Goal: Task Accomplishment & Management: Use online tool/utility

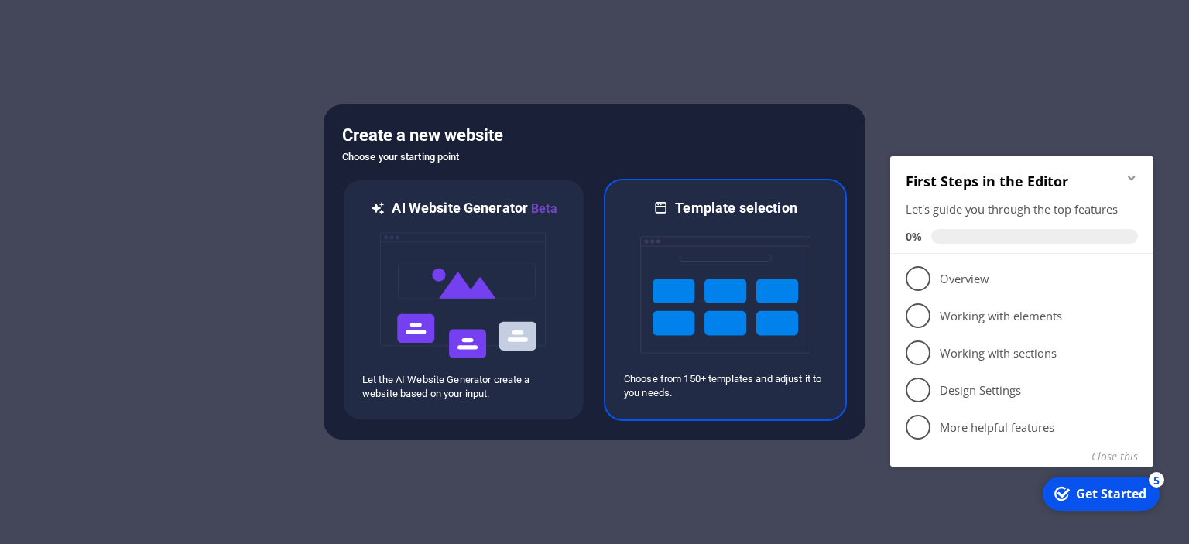
click at [706, 299] on img at bounding box center [725, 295] width 170 height 155
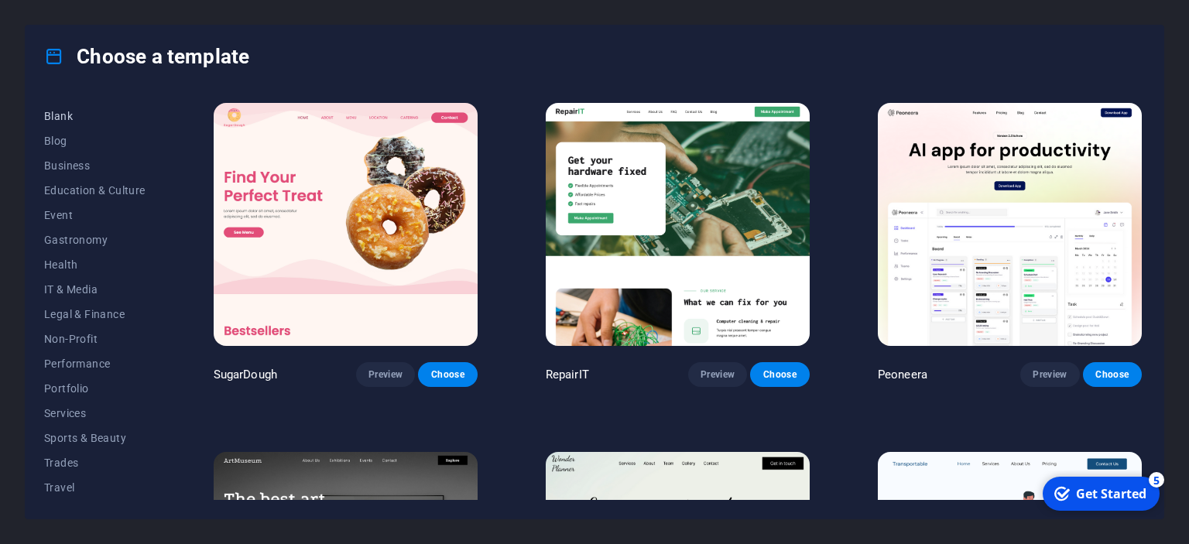
scroll to position [218, 0]
click at [77, 359] on span "Portfolio" at bounding box center [94, 365] width 101 height 12
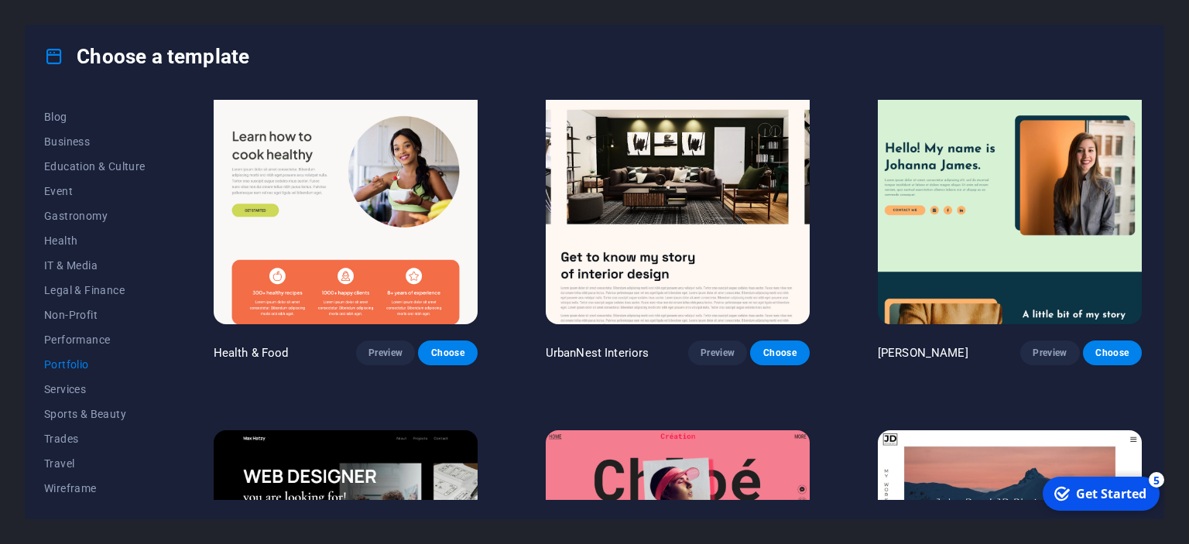
scroll to position [0, 0]
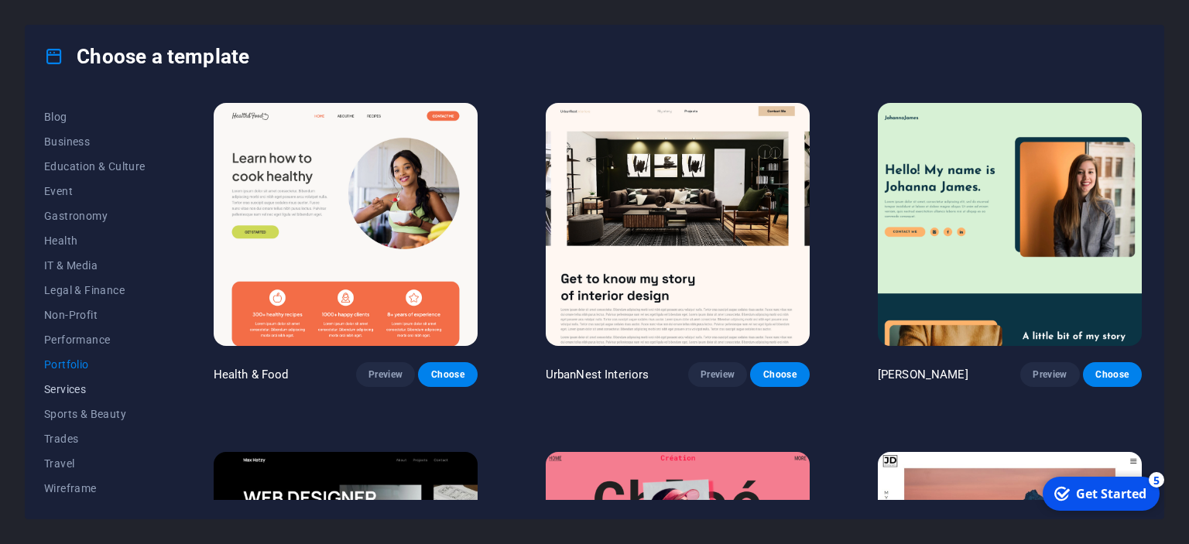
click at [66, 386] on span "Services" at bounding box center [94, 389] width 101 height 12
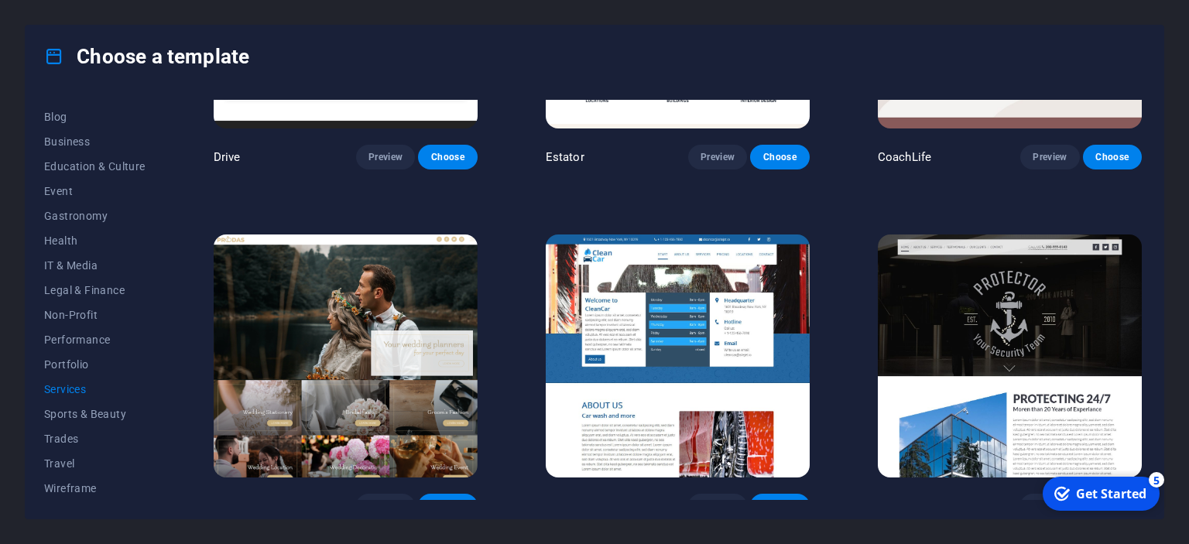
scroll to position [988, 0]
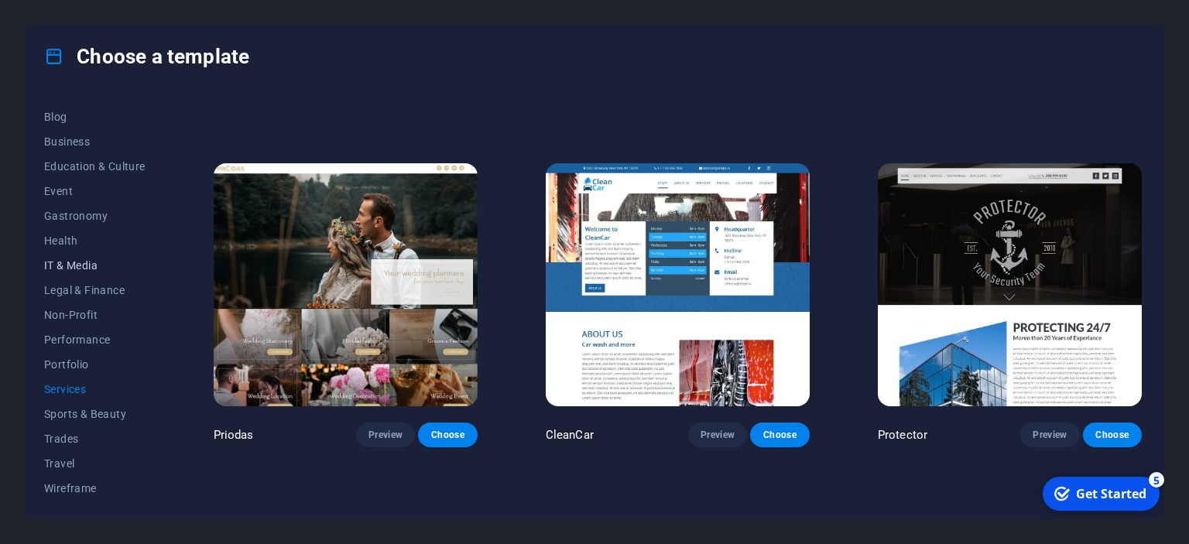
click at [83, 266] on span "IT & Media" at bounding box center [94, 265] width 101 height 12
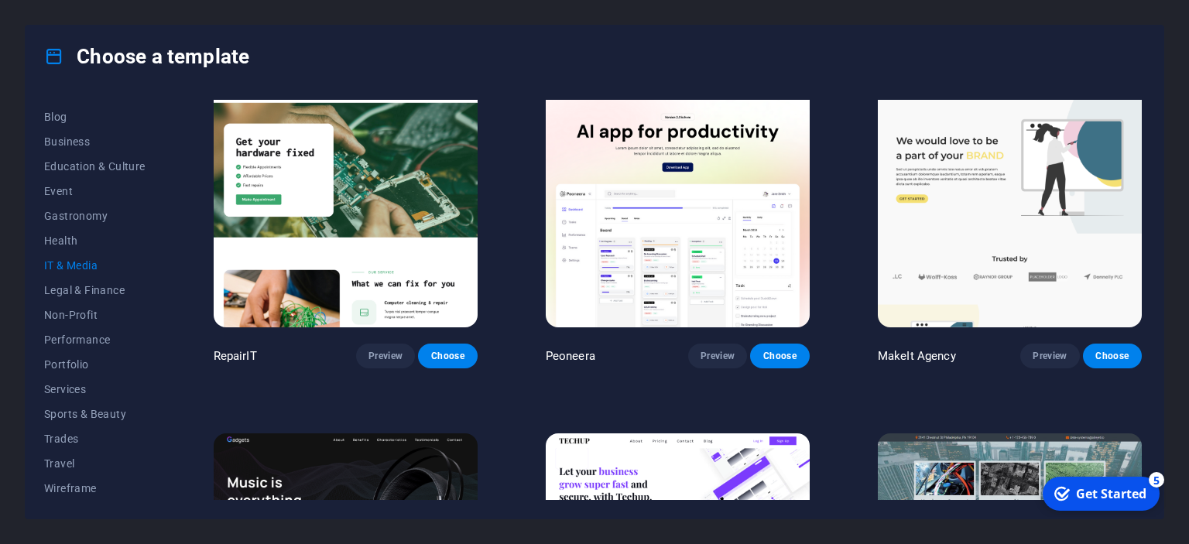
scroll to position [0, 0]
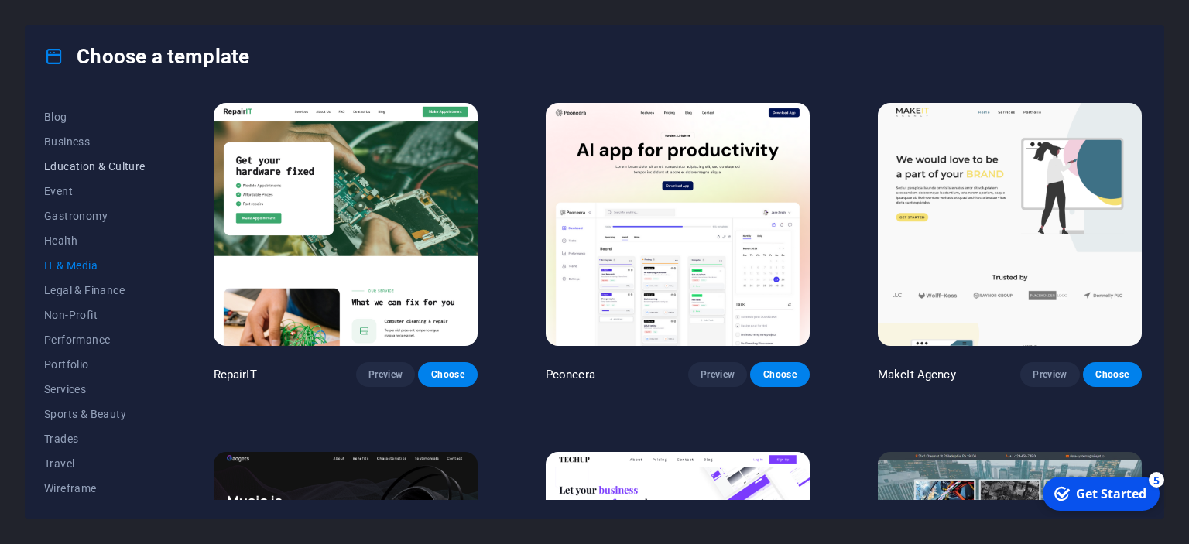
click at [79, 160] on span "Education & Culture" at bounding box center [94, 166] width 101 height 12
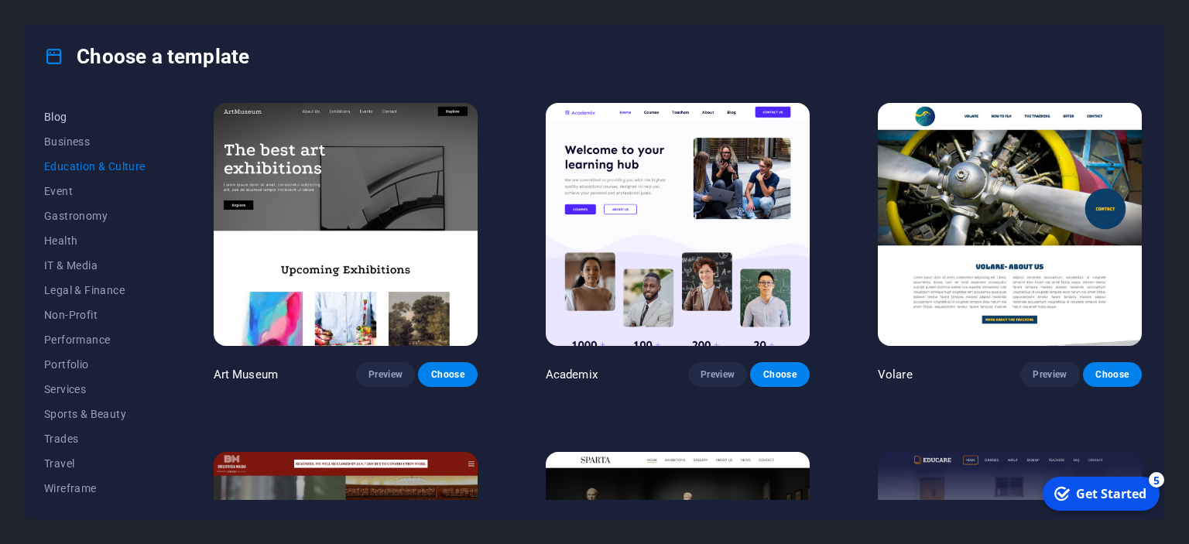
click at [67, 116] on span "Blog" at bounding box center [94, 117] width 101 height 12
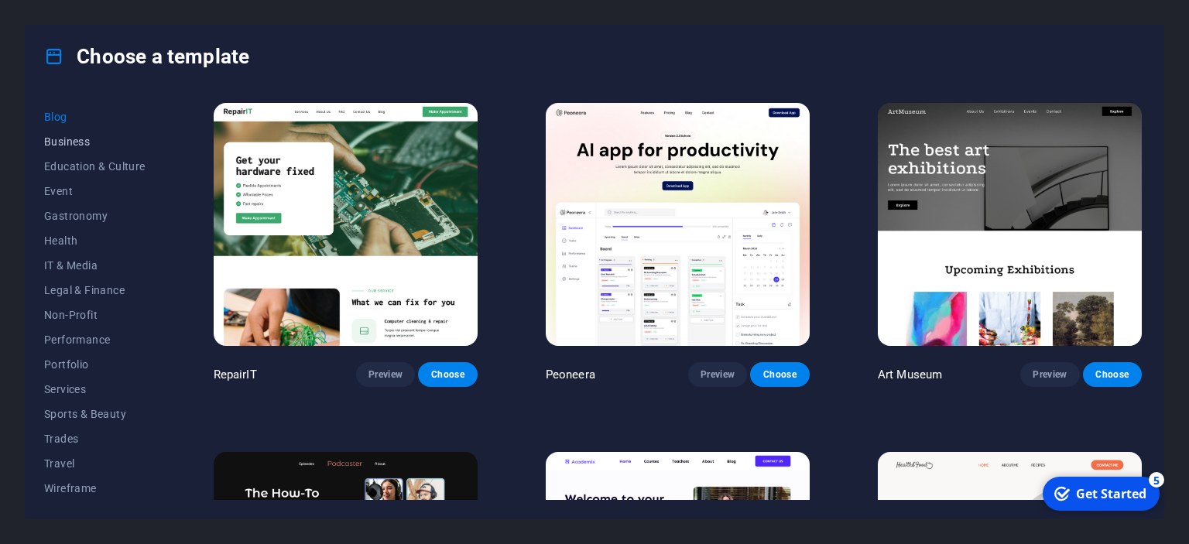
click at [59, 139] on span "Business" at bounding box center [94, 142] width 101 height 12
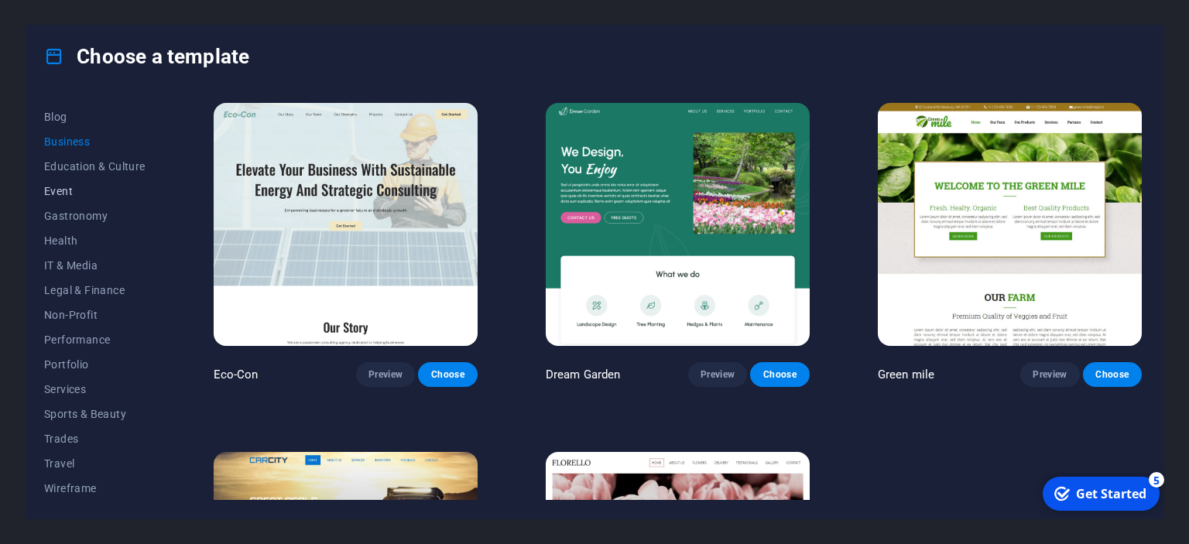
scroll to position [77, 0]
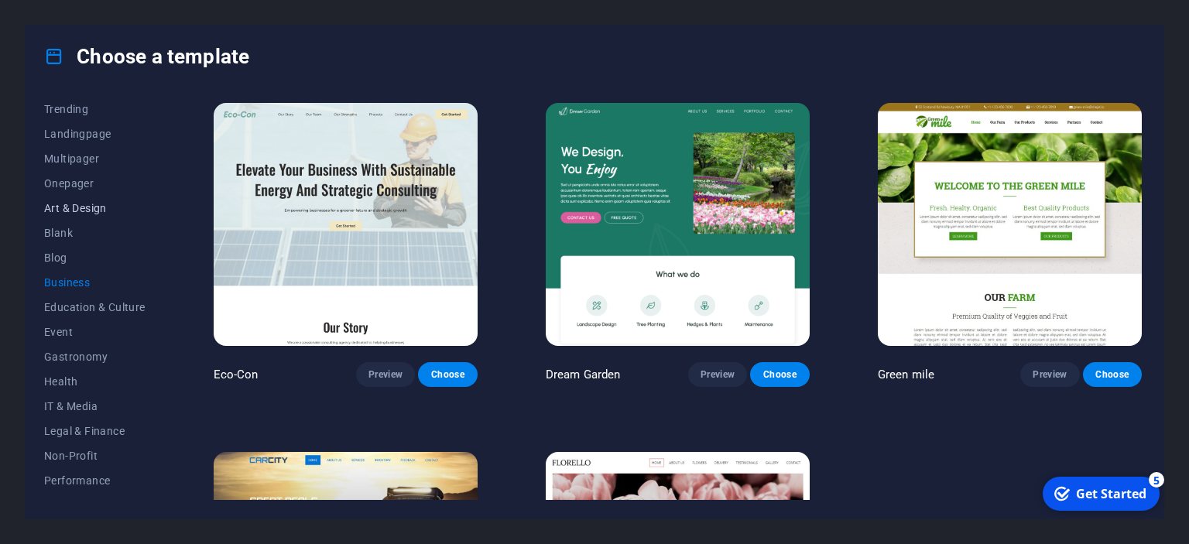
click at [57, 209] on span "Art & Design" at bounding box center [94, 208] width 101 height 12
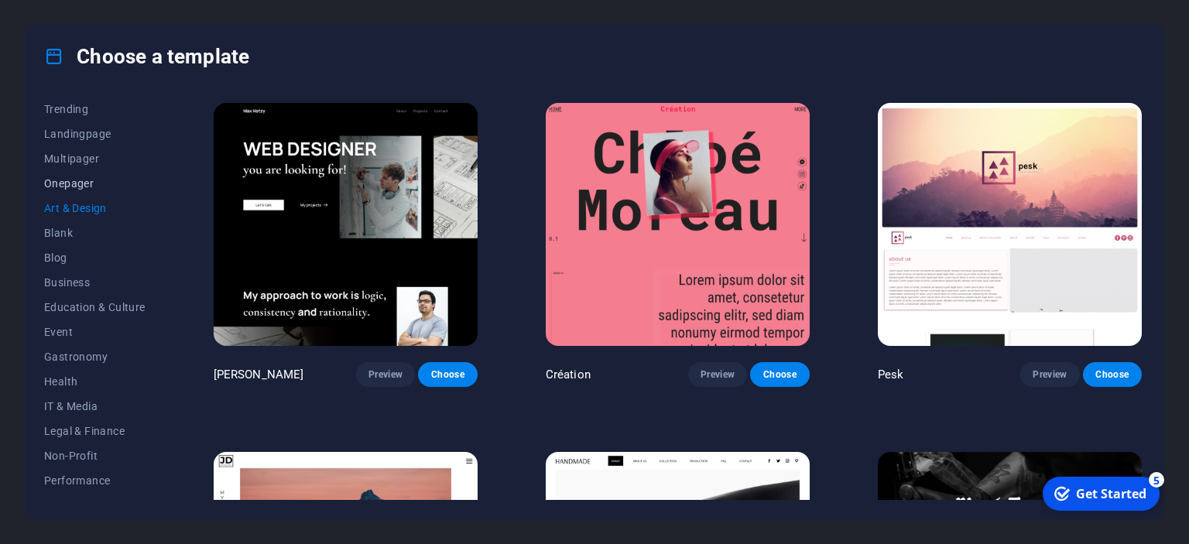
click at [70, 180] on span "Onepager" at bounding box center [94, 183] width 101 height 12
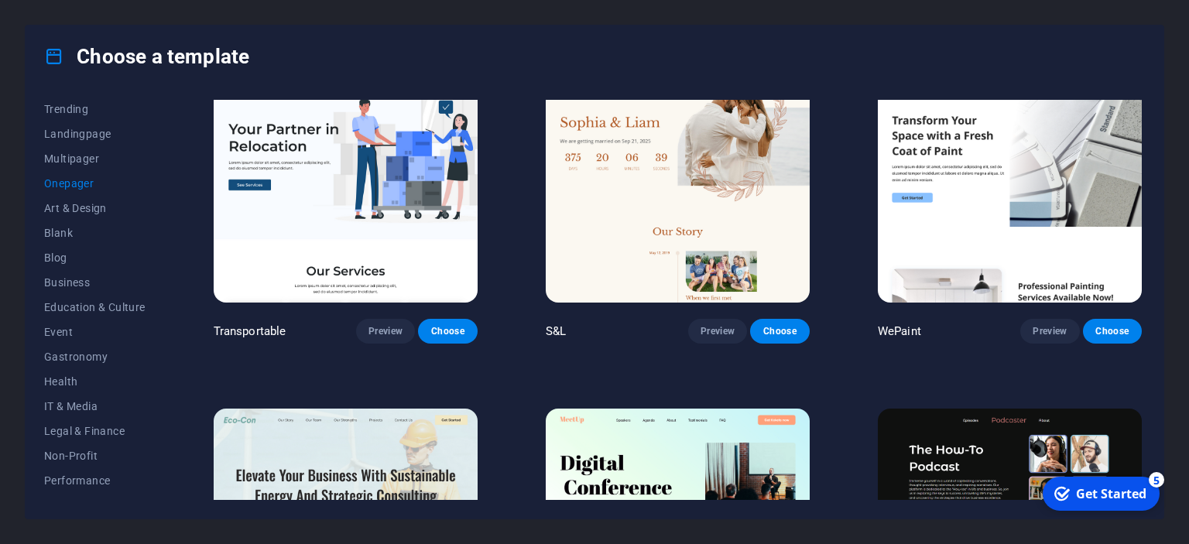
scroll to position [0, 0]
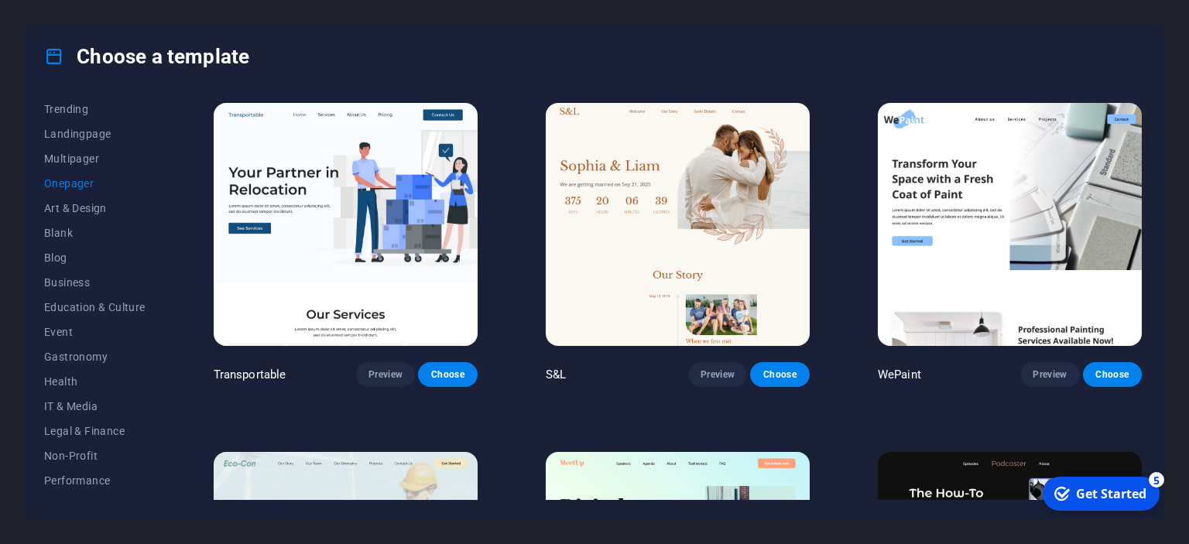
click at [970, 237] on img at bounding box center [1010, 224] width 264 height 243
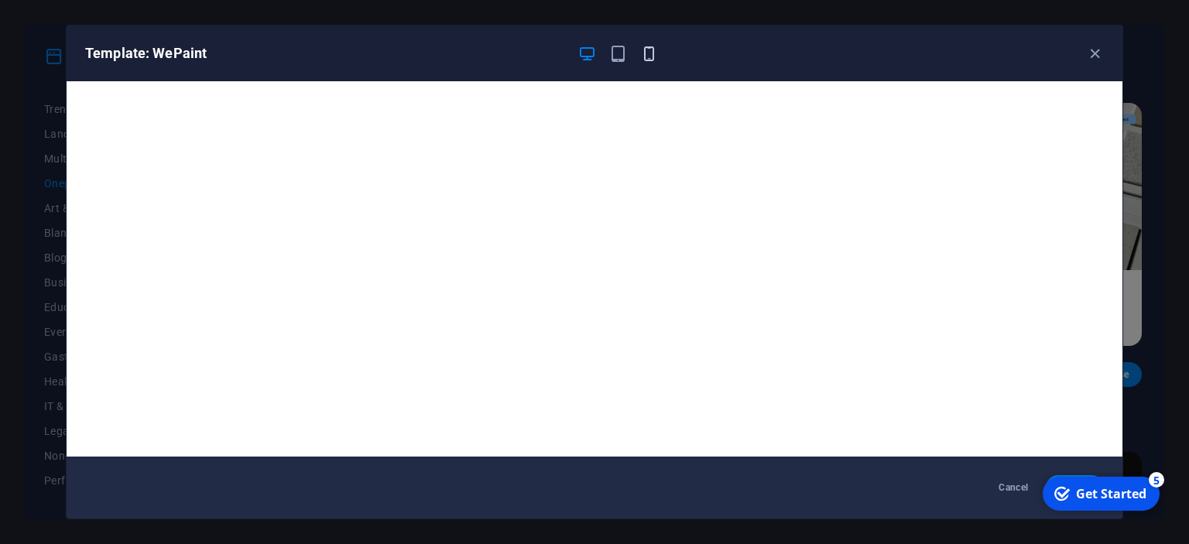
click at [647, 51] on icon "button" at bounding box center [649, 54] width 18 height 18
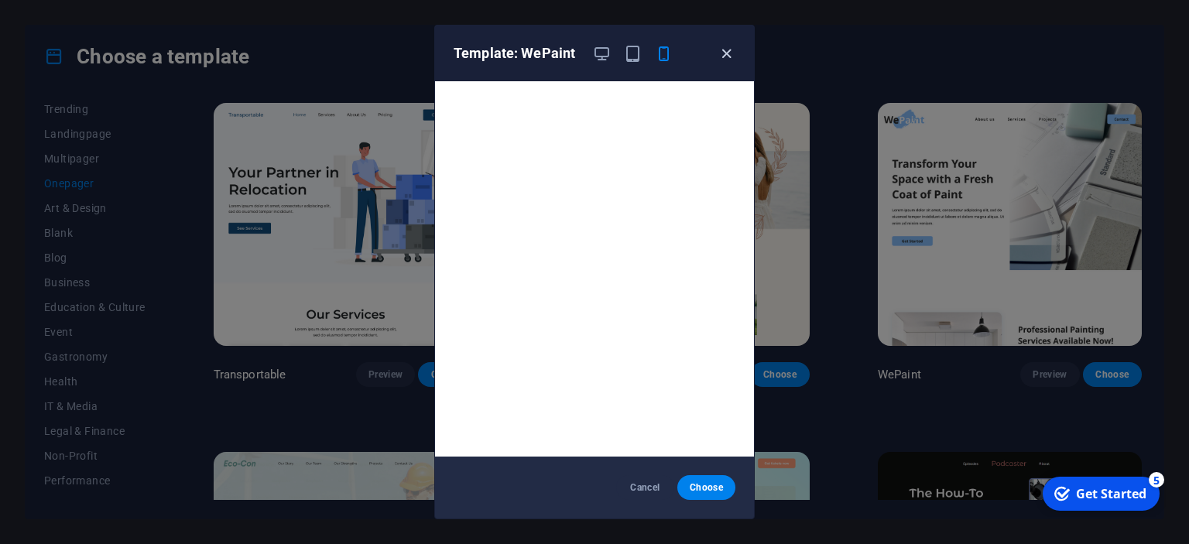
click at [728, 56] on icon "button" at bounding box center [727, 54] width 18 height 18
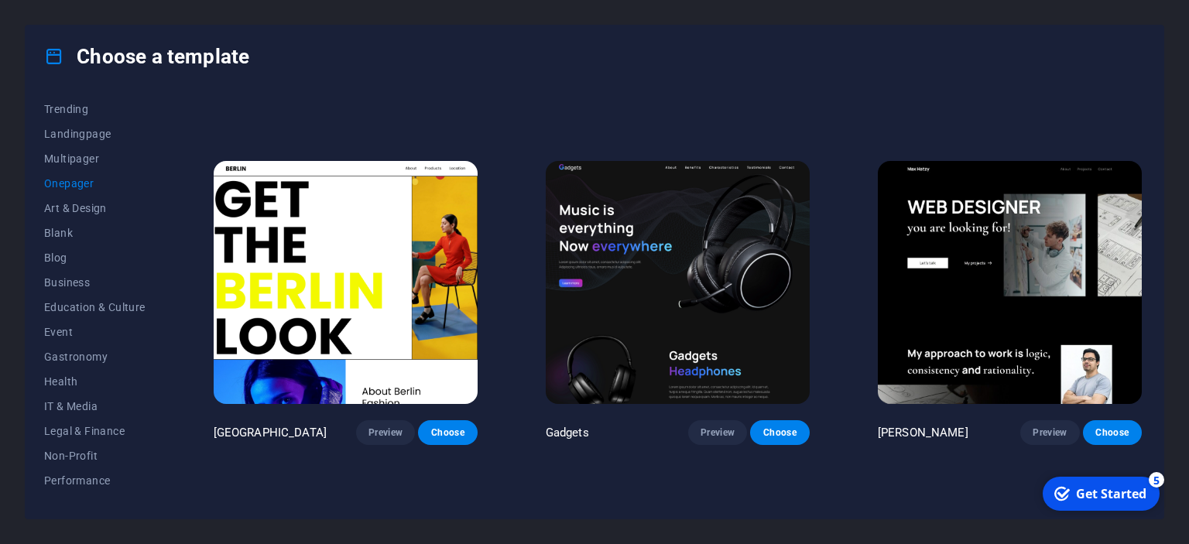
scroll to position [1341, 0]
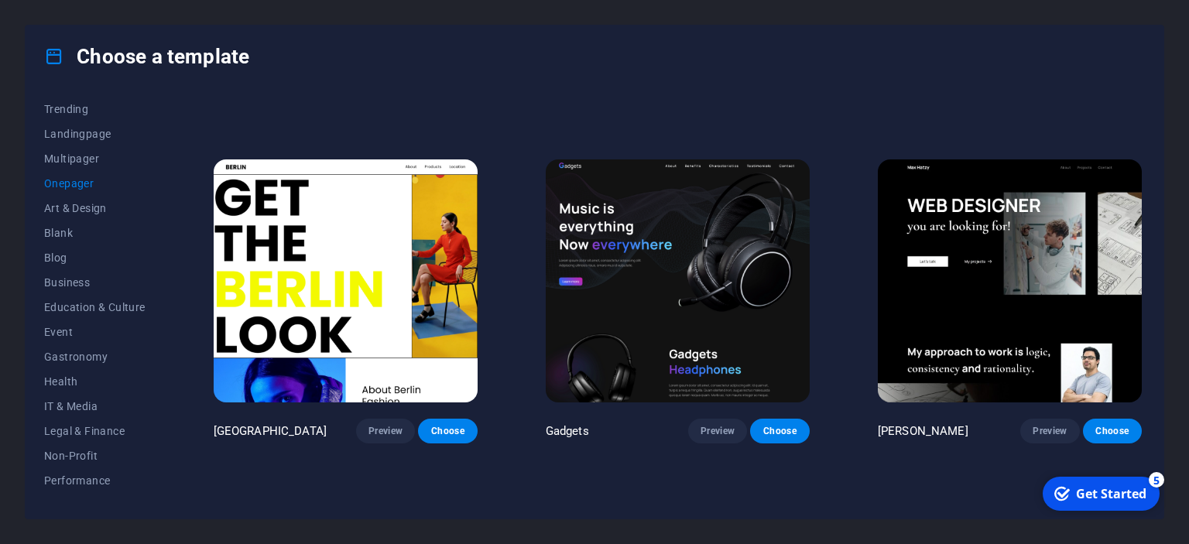
click at [365, 284] on img at bounding box center [346, 281] width 264 height 243
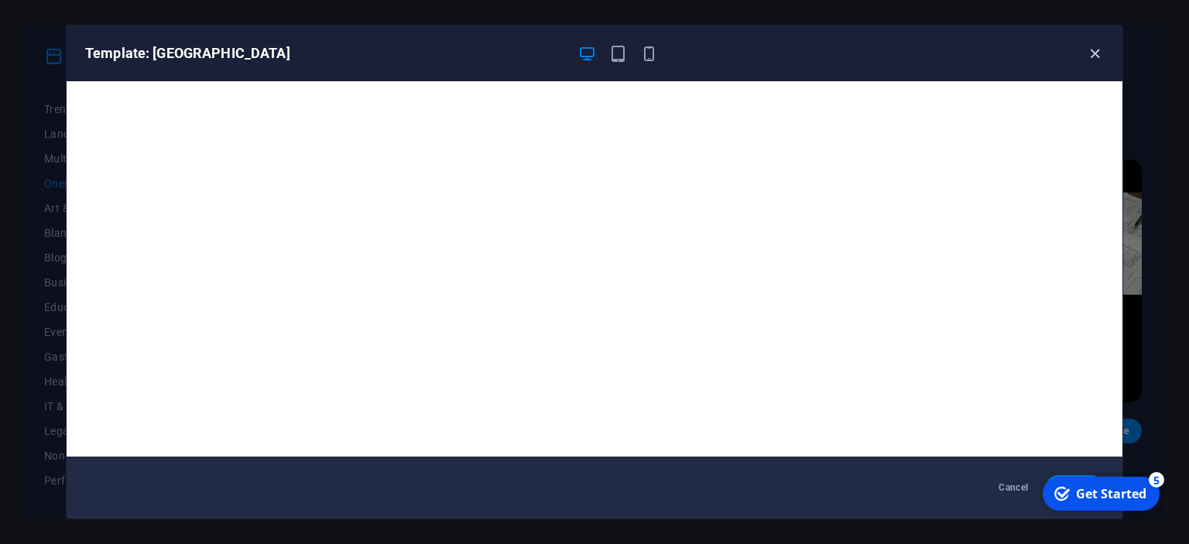
click at [1091, 54] on icon "button" at bounding box center [1095, 54] width 18 height 18
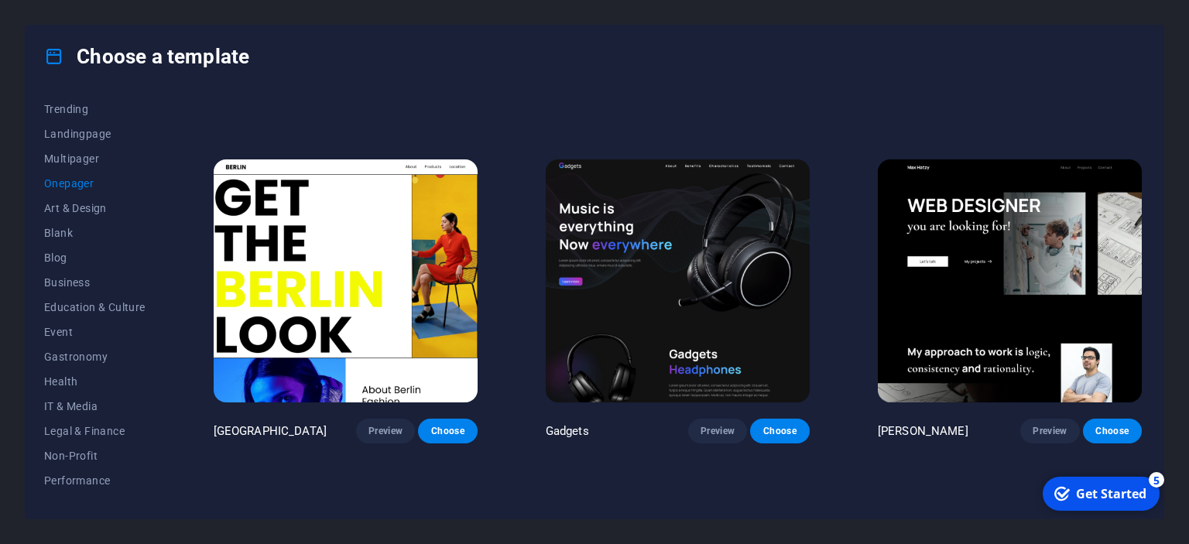
click at [649, 302] on img at bounding box center [678, 281] width 264 height 243
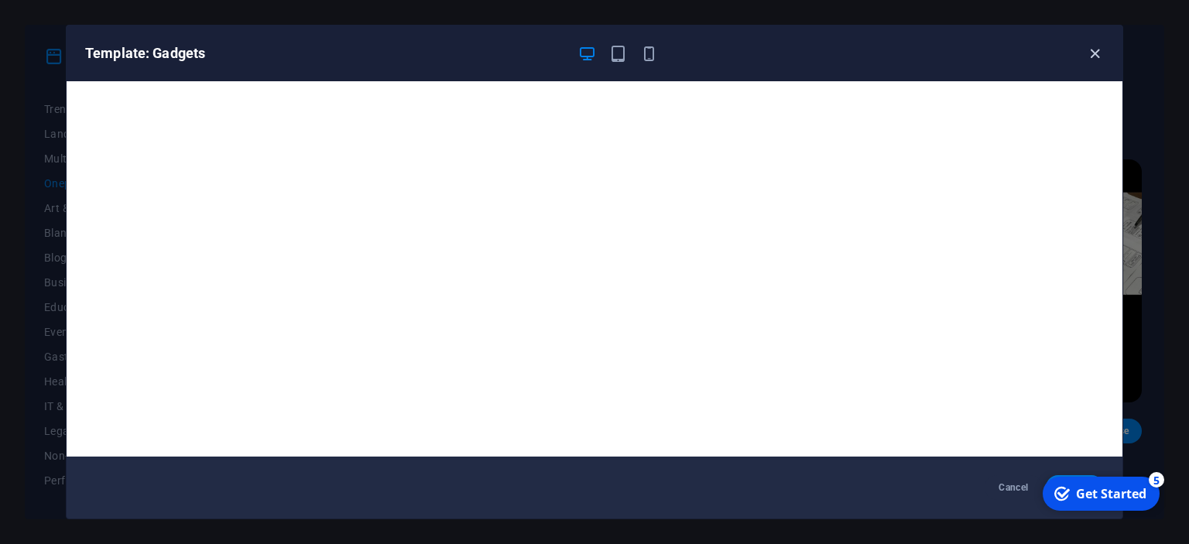
click at [1101, 51] on icon "button" at bounding box center [1095, 54] width 18 height 18
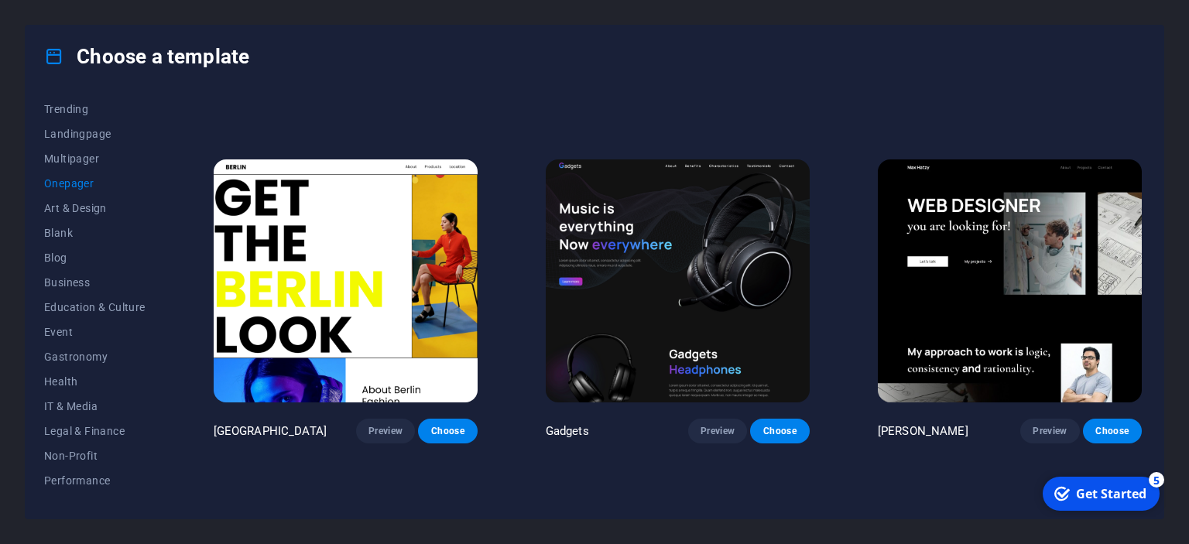
click at [990, 296] on img at bounding box center [1010, 281] width 264 height 243
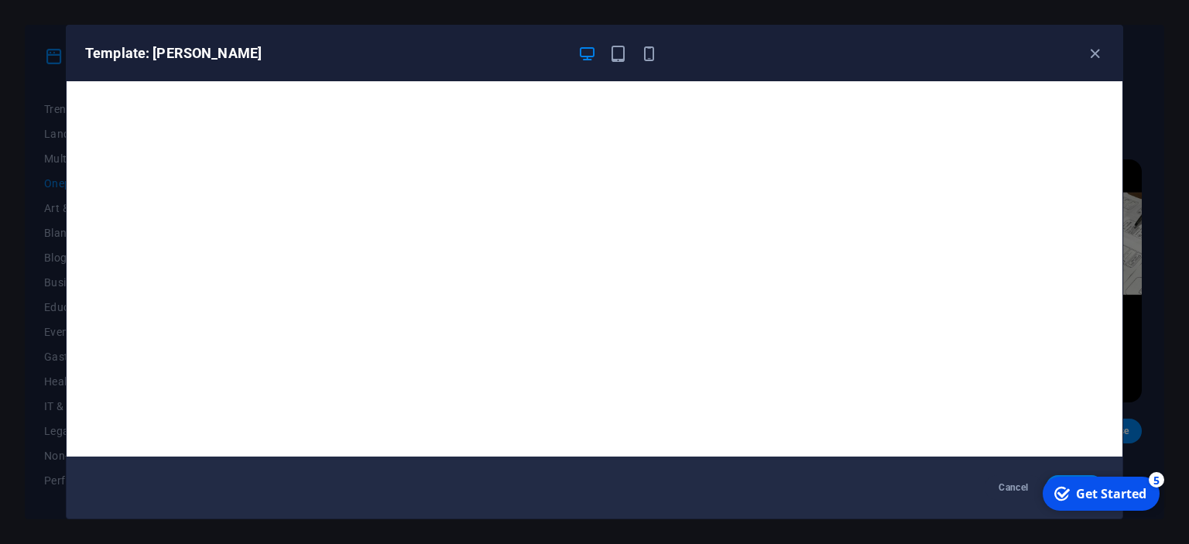
drag, startPoint x: 994, startPoint y: 49, endPoint x: 911, endPoint y: 44, distance: 83.0
click at [911, 44] on div "Template: Max Hatzy" at bounding box center [585, 53] width 1001 height 19
click at [1098, 53] on icon "button" at bounding box center [1095, 54] width 18 height 18
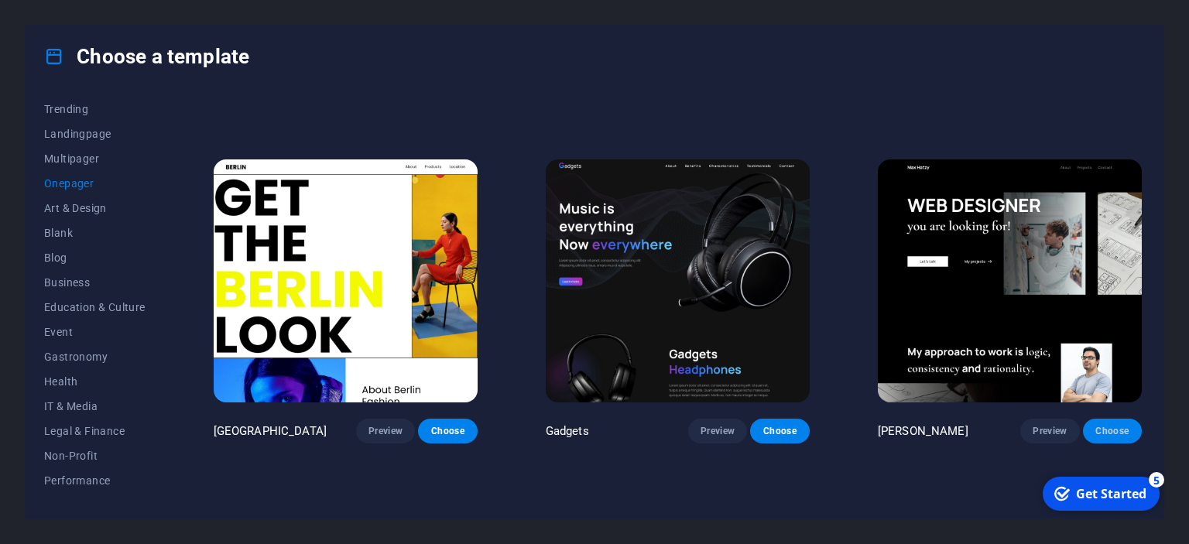
click at [1107, 434] on span "Choose" at bounding box center [1113, 431] width 34 height 12
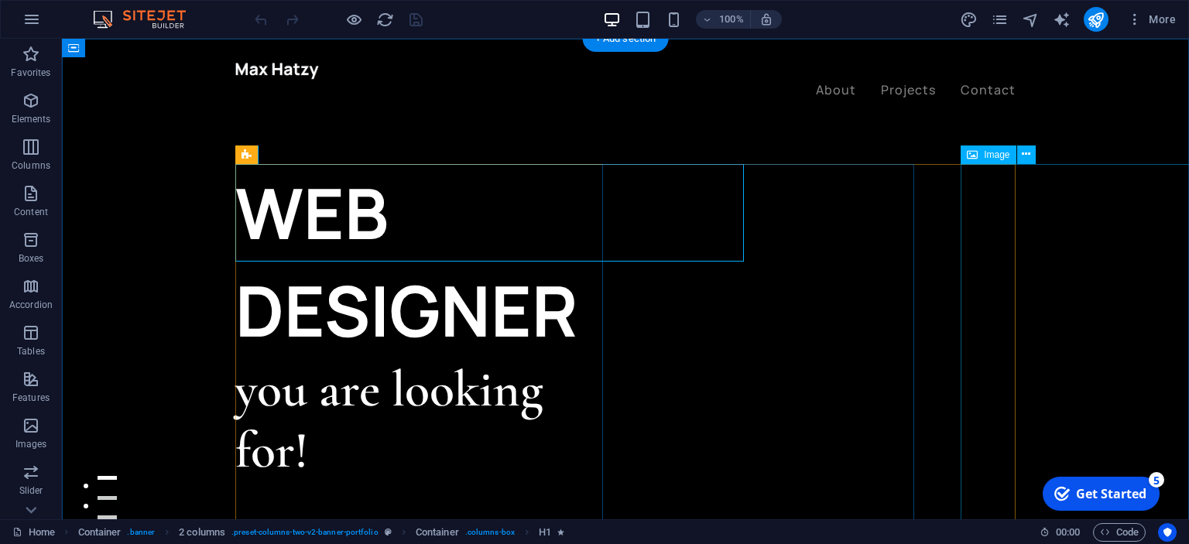
click at [497, 209] on div "WEB DESIGNER" at bounding box center [430, 261] width 390 height 195
click at [472, 209] on div "WEB DESIGNER" at bounding box center [430, 261] width 390 height 195
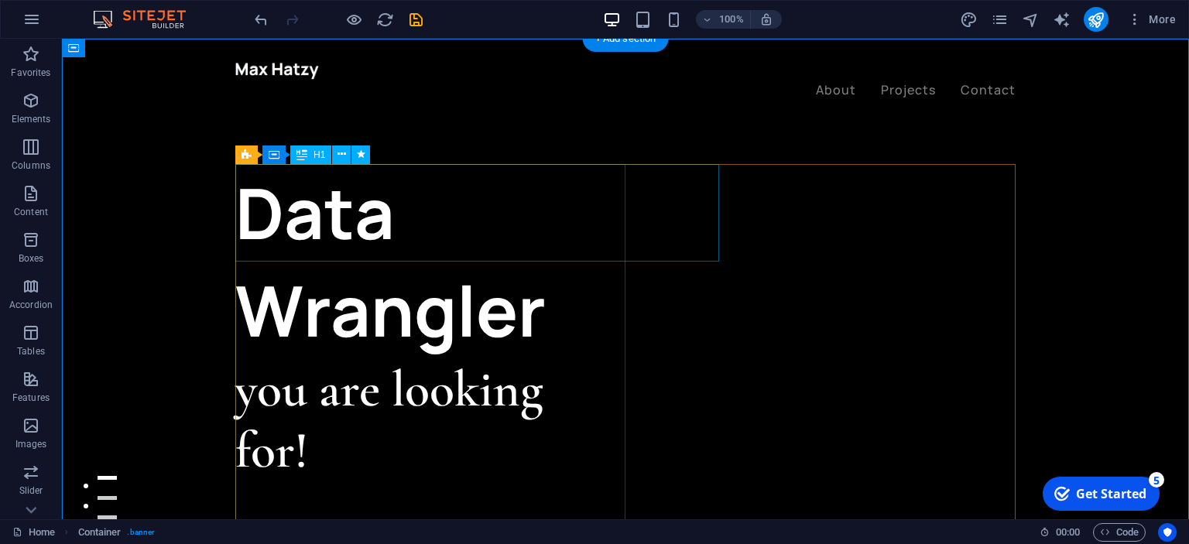
click at [541, 225] on div "Data Wrangler" at bounding box center [430, 261] width 390 height 195
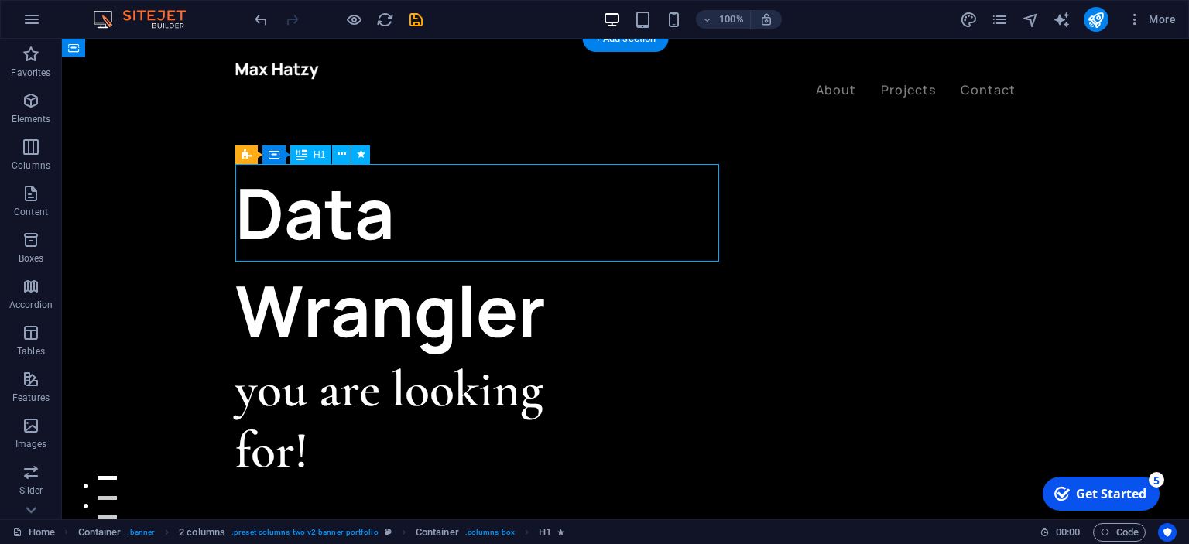
click at [541, 225] on div "Data Wrangler" at bounding box center [430, 261] width 390 height 195
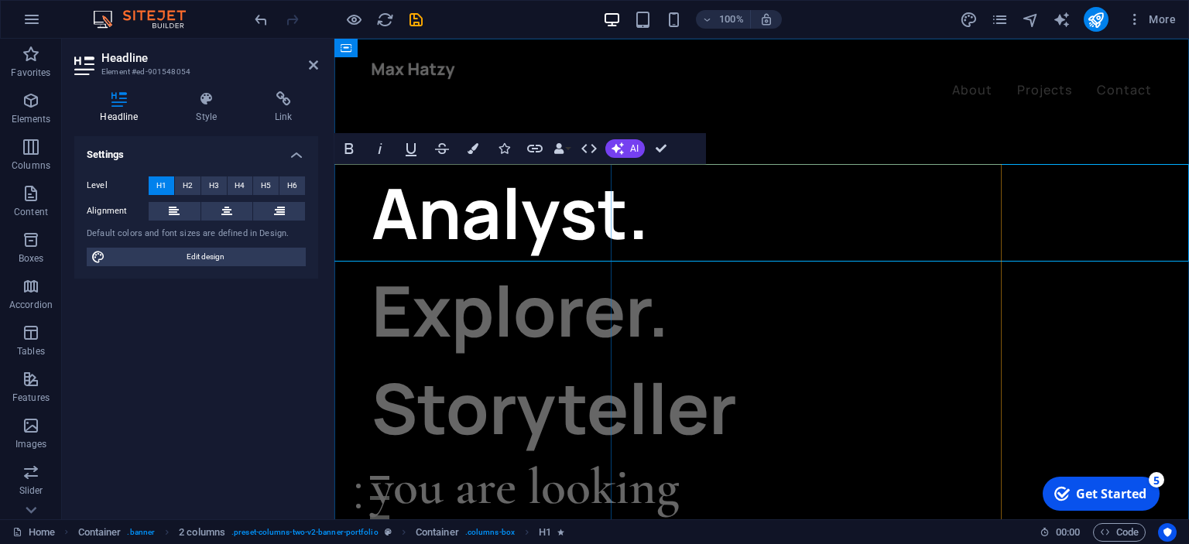
scroll to position [0, 166]
click at [316, 67] on icon at bounding box center [313, 65] width 9 height 12
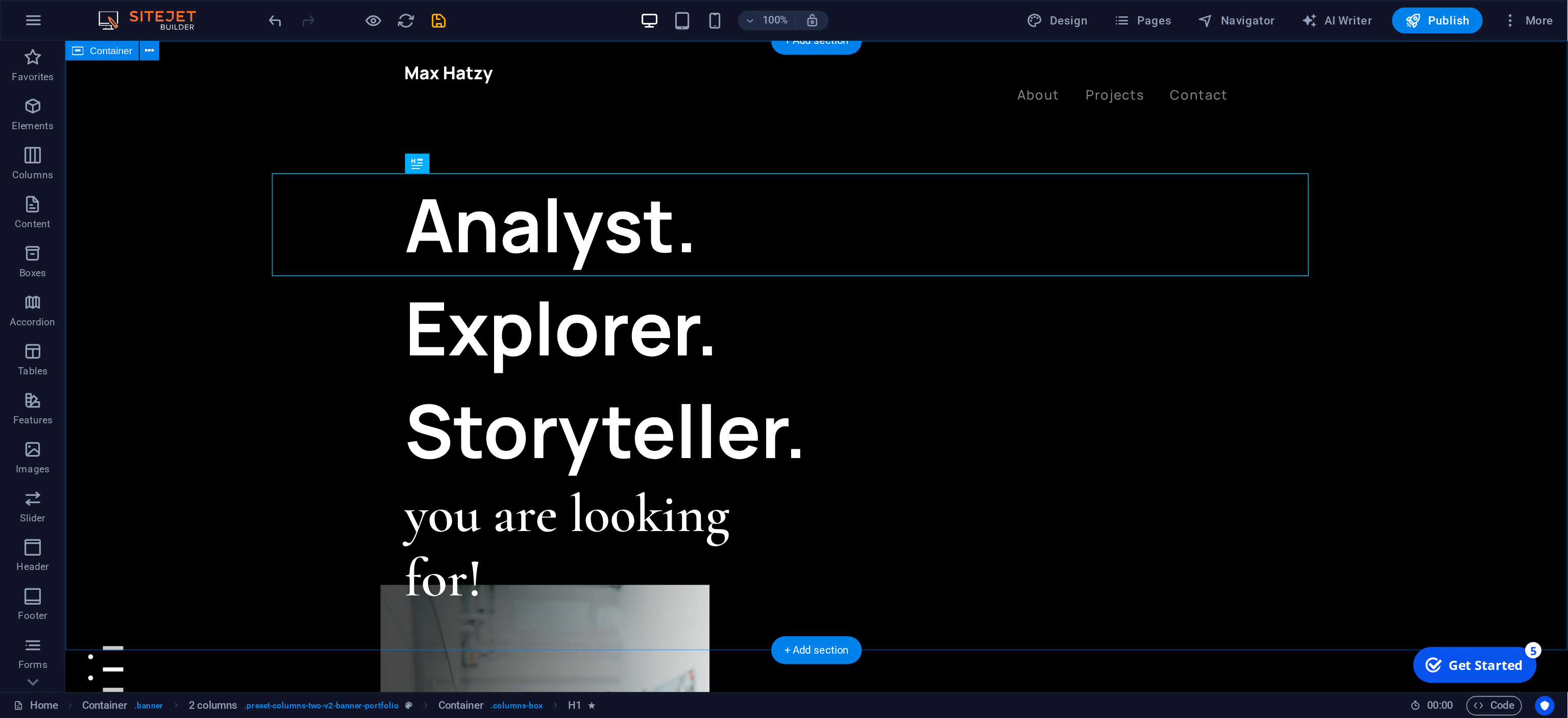
scroll to position [0, 0]
